Goal: Use online tool/utility: Utilize a website feature to perform a specific function

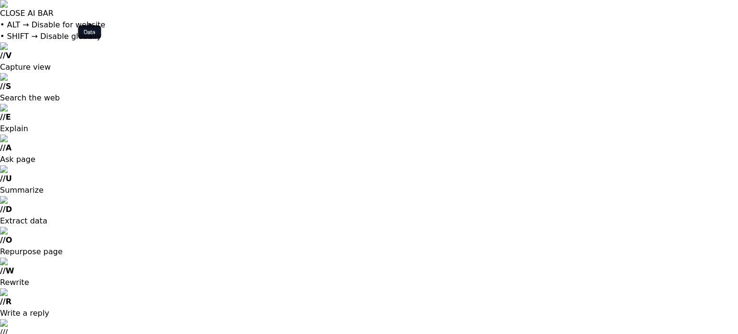
scroll to position [481, 0]
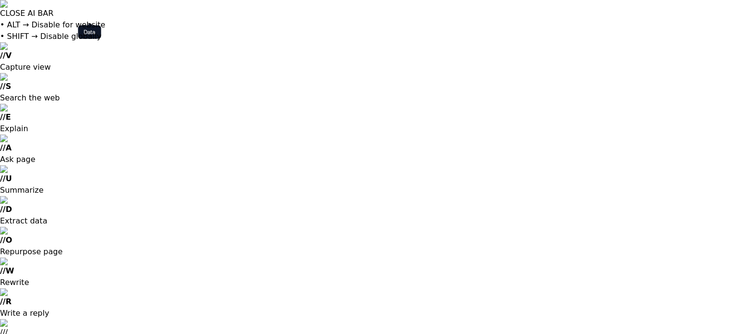
drag, startPoint x: 333, startPoint y: 600, endPoint x: 334, endPoint y: 632, distance: 32.2
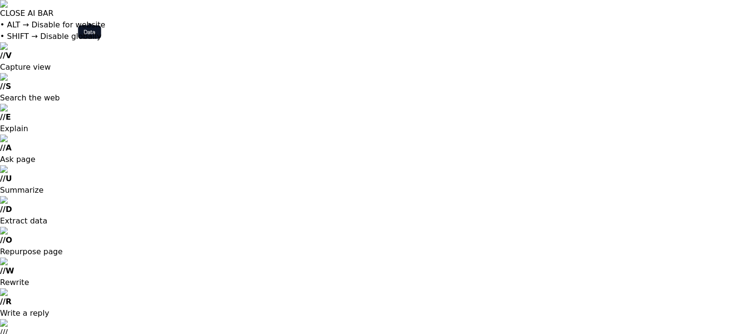
drag, startPoint x: 320, startPoint y: 629, endPoint x: 317, endPoint y: 642, distance: 13.9
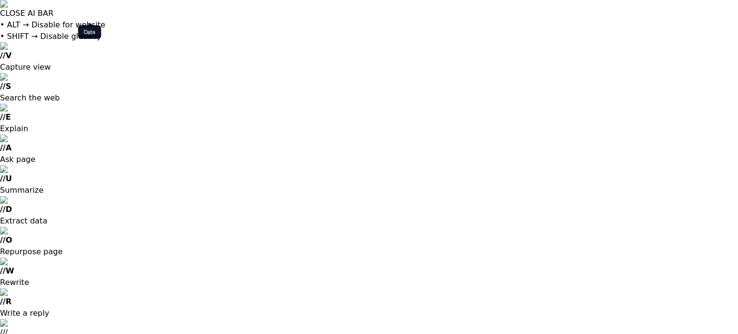
drag, startPoint x: 439, startPoint y: 483, endPoint x: 417, endPoint y: 480, distance: 22.4
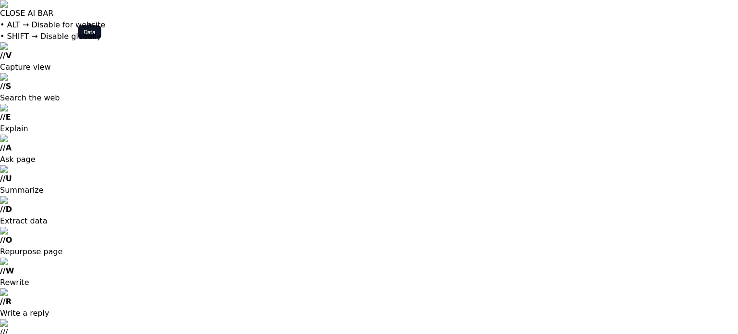
scroll to position [0, 0]
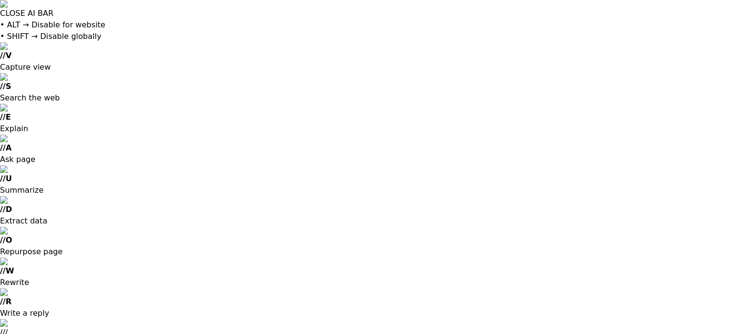
scroll to position [240, 0]
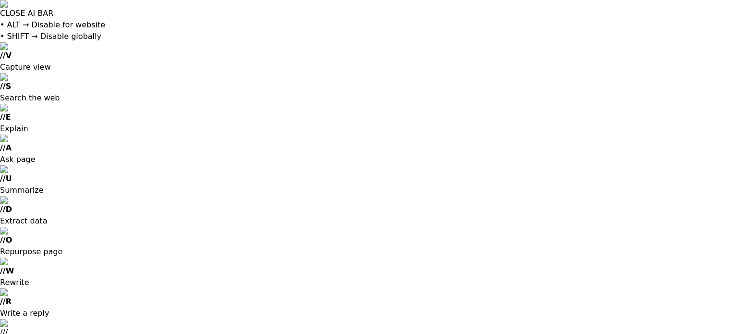
type textarea "**********"
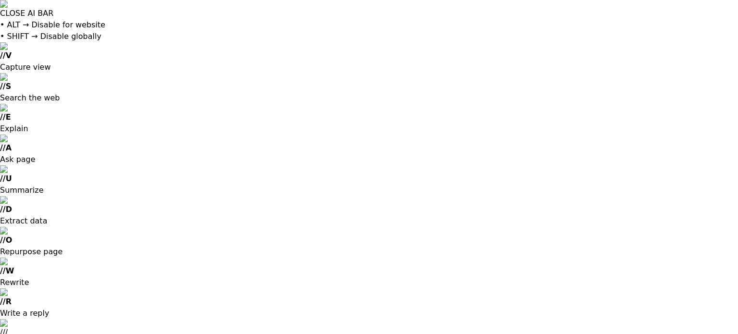
drag, startPoint x: 118, startPoint y: 511, endPoint x: 130, endPoint y: 511, distance: 12.0
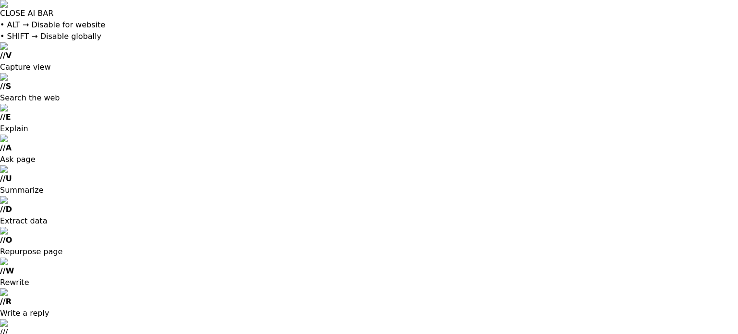
drag, startPoint x: 128, startPoint y: 597, endPoint x: 136, endPoint y: 593, distance: 9.3
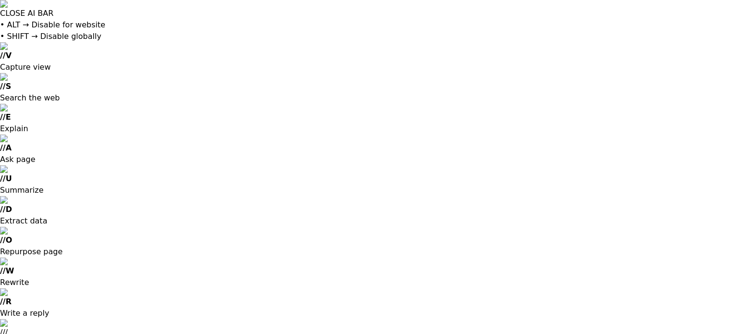
scroll to position [0, 0]
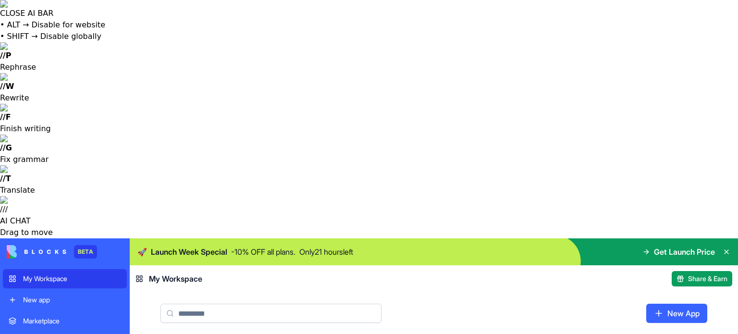
click at [555, 111] on html "CLOSE AI BAR • ALT → Disable for website • SHIFT → Disable globally // P Rephra…" at bounding box center [369, 167] width 738 height 334
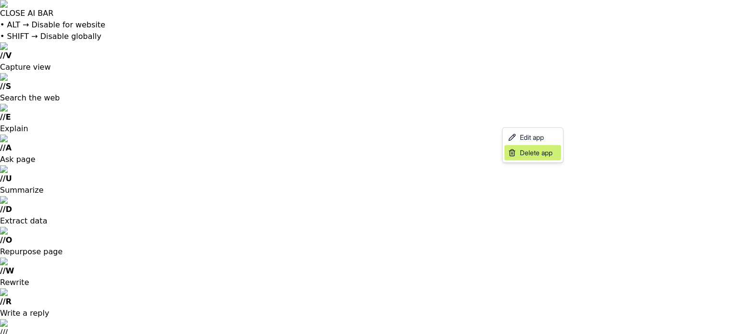
click at [541, 153] on span "Delete app" at bounding box center [536, 153] width 33 height 10
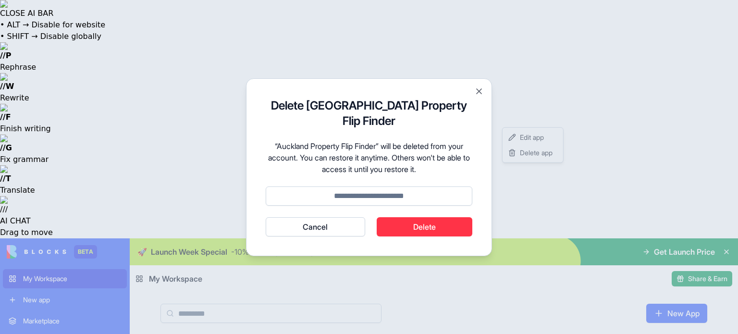
click at [331, 186] on input at bounding box center [369, 195] width 207 height 19
type input "******"
click at [427, 219] on button "Delete" at bounding box center [425, 226] width 96 height 19
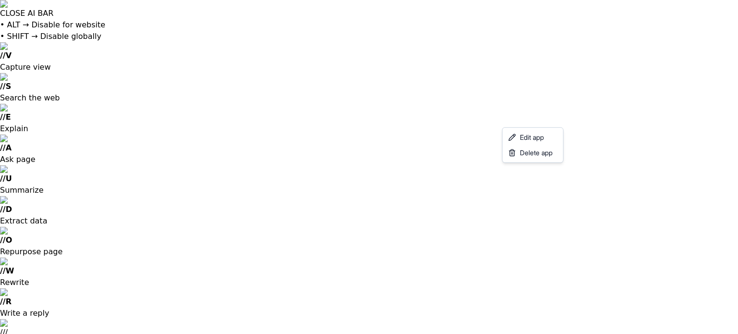
click at [44, 80] on html "CLOSE AI BAR • ALT → Disable for website • SHIFT → Disable globally // V Captur…" at bounding box center [369, 167] width 738 height 334
